Goal: Navigation & Orientation: Find specific page/section

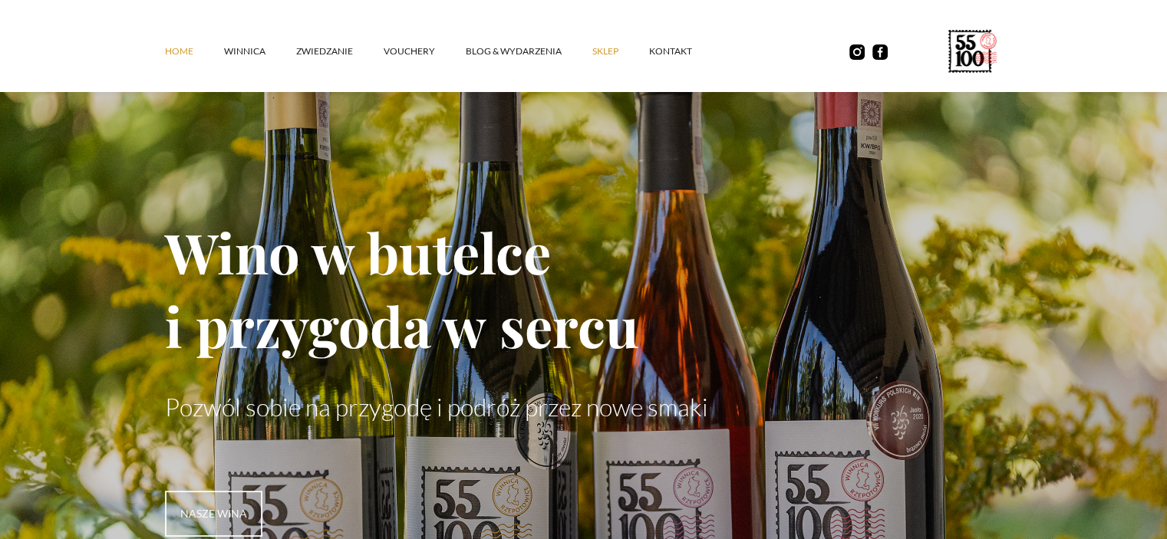
click at [601, 48] on link "SKLEP" at bounding box center [620, 51] width 57 height 46
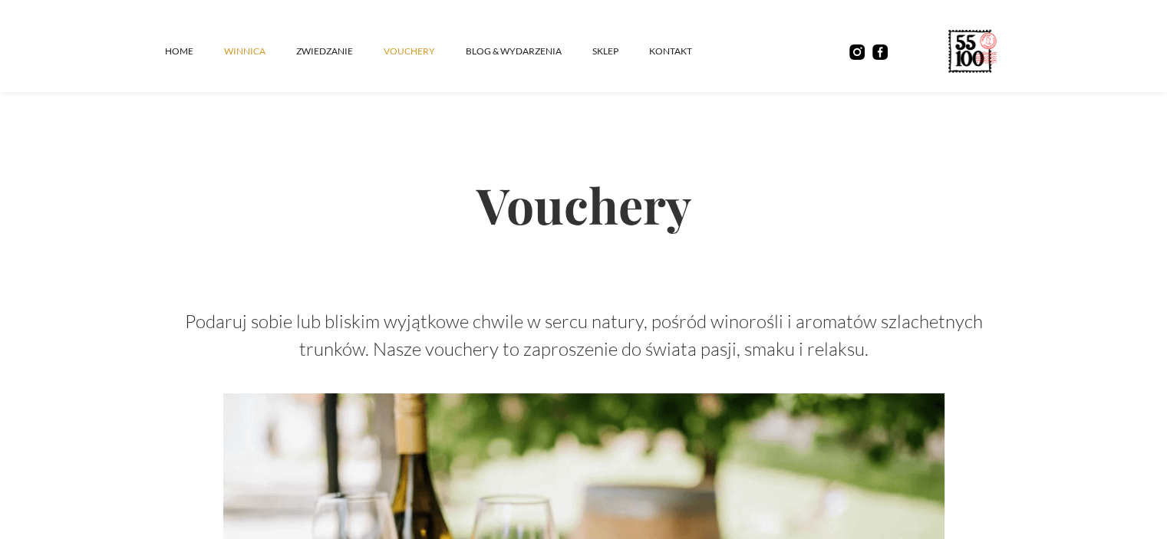
click at [244, 47] on link "winnica" at bounding box center [260, 51] width 72 height 46
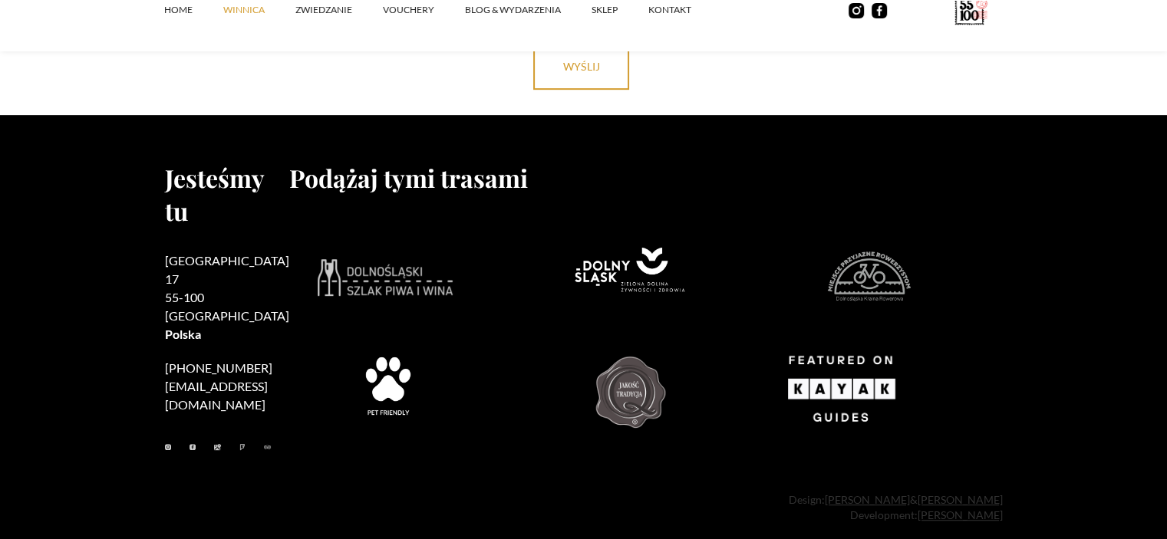
scroll to position [6566, 0]
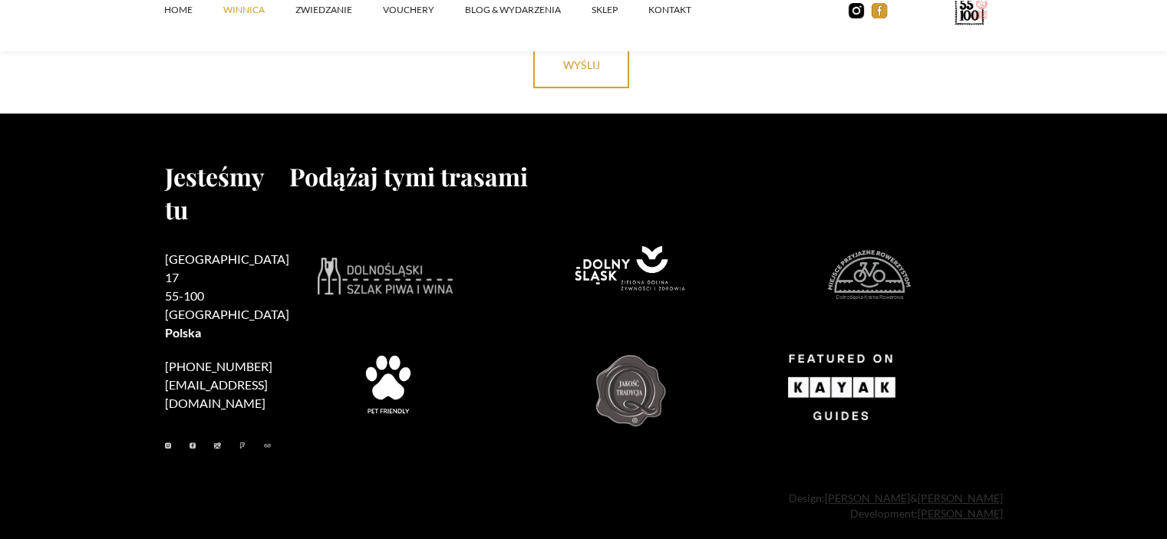
click at [879, 8] on img at bounding box center [879, 10] width 15 height 15
